Goal: Book appointment/travel/reservation

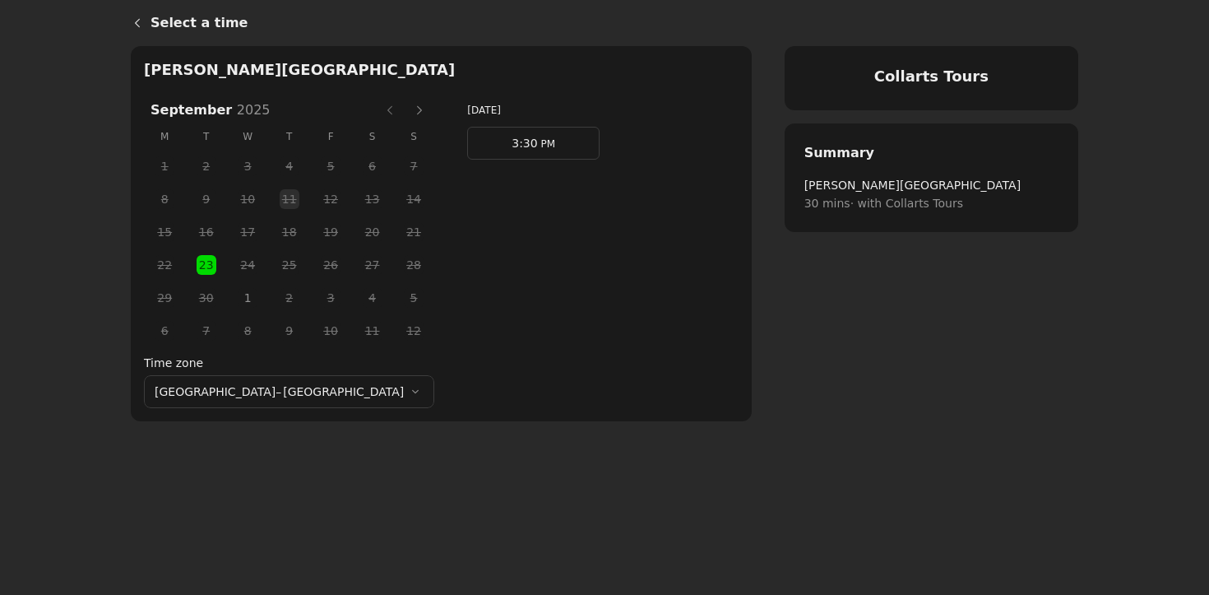
click at [235, 300] on span "1" at bounding box center [247, 297] width 25 height 25
click at [194, 266] on span "23" at bounding box center [206, 265] width 25 height 25
click at [512, 146] on span "3:30" at bounding box center [524, 143] width 25 height 13
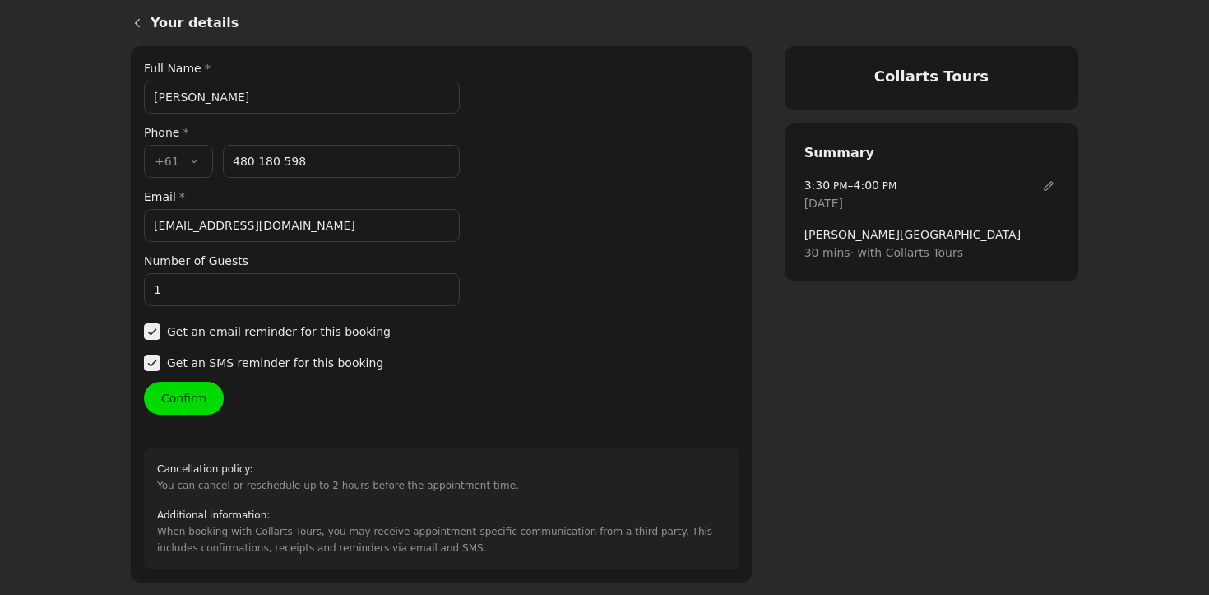
drag, startPoint x: 247, startPoint y: 102, endPoint x: 151, endPoint y: 98, distance: 95.5
click at [153, 100] on input "[PERSON_NAME]" at bounding box center [302, 97] width 316 height 33
type input "[PERSON_NAME]"
drag, startPoint x: 285, startPoint y: 226, endPoint x: 144, endPoint y: 221, distance: 140.7
click at [144, 221] on input "[EMAIL_ADDRESS][DOMAIN_NAME]" at bounding box center [302, 225] width 316 height 33
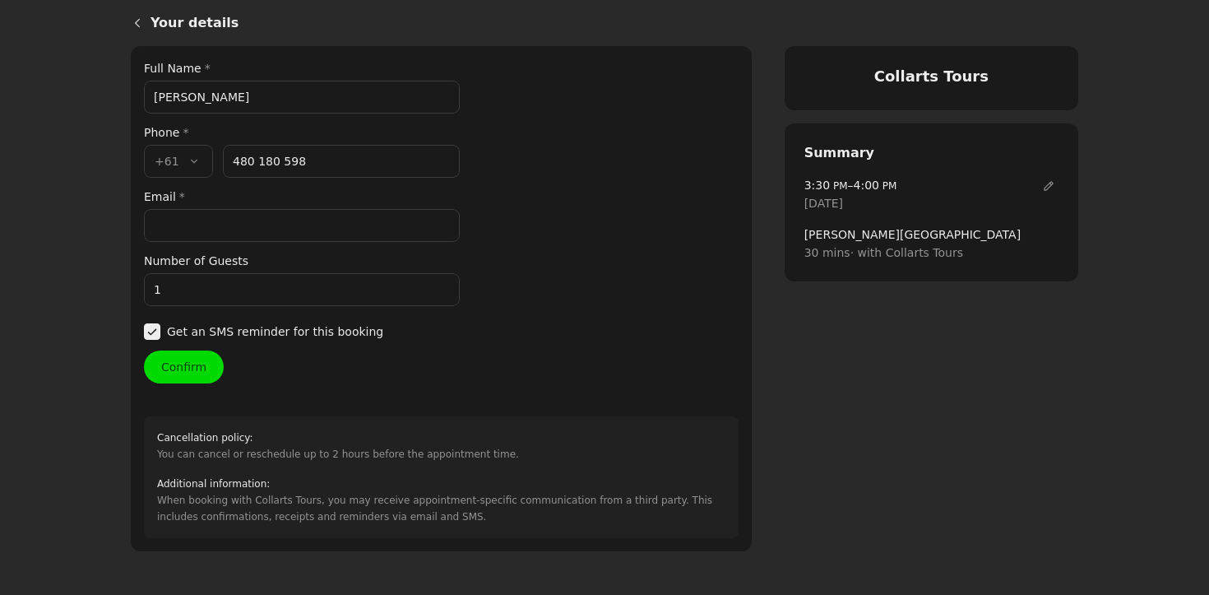
paste input "[EMAIL_ADDRESS][DOMAIN_NAME]"
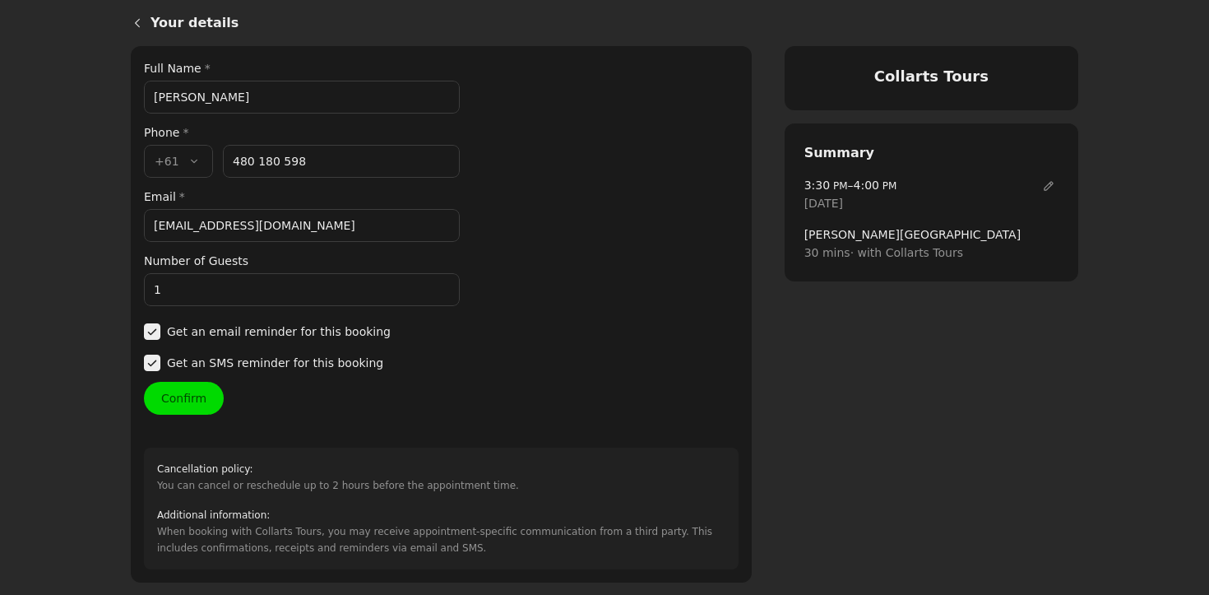
type input "[EMAIL_ADDRESS][DOMAIN_NAME]"
click at [219, 99] on input "[PERSON_NAME]" at bounding box center [302, 97] width 316 height 33
drag, startPoint x: 253, startPoint y: 95, endPoint x: 88, endPoint y: 80, distance: 165.2
click at [90, 82] on main "Your details Collarts Tours Your details Full Name * [PERSON_NAME] Phone * Coun…" at bounding box center [604, 337] width 1209 height 674
paste input "[PERSON_NAME] [PERSON_NAME]"
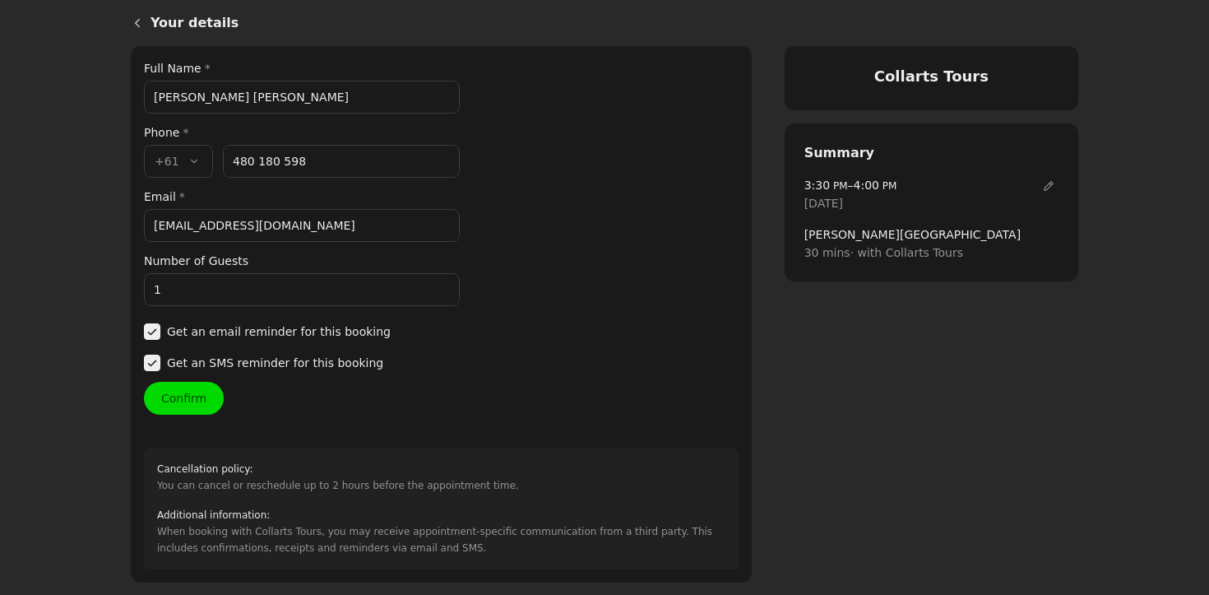
type input "[PERSON_NAME] [PERSON_NAME]"
click at [191, 399] on button "Confirm" at bounding box center [184, 398] width 80 height 33
